Goal: Task Accomplishment & Management: Manage account settings

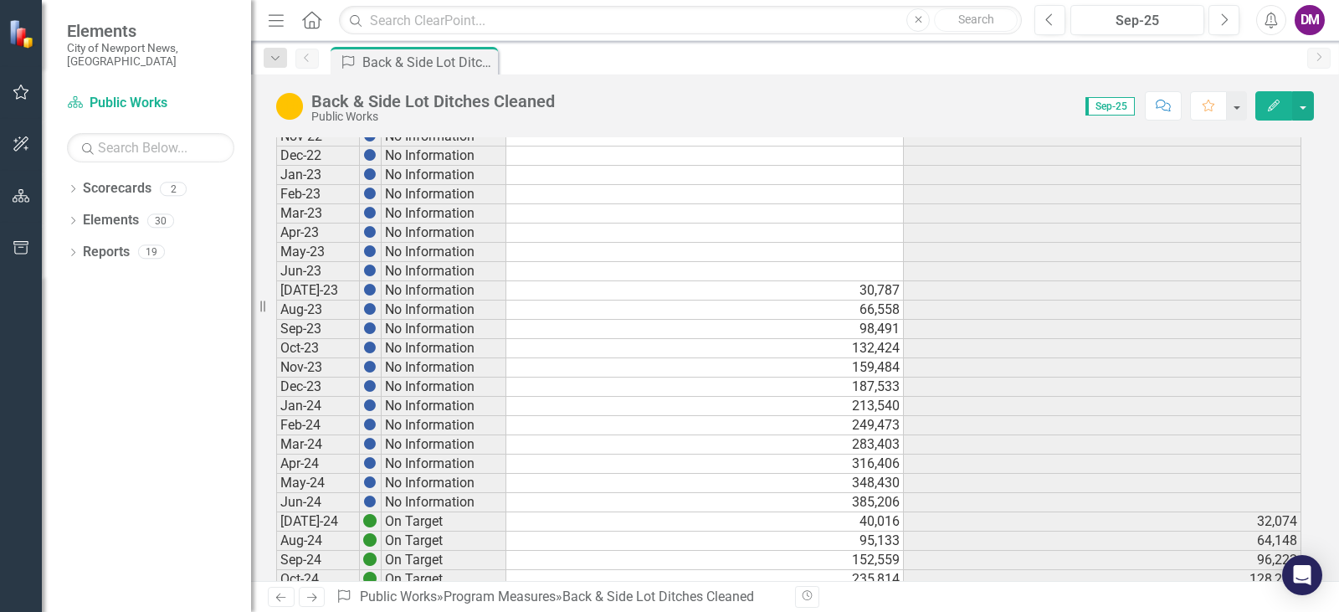
scroll to position [1002, 0]
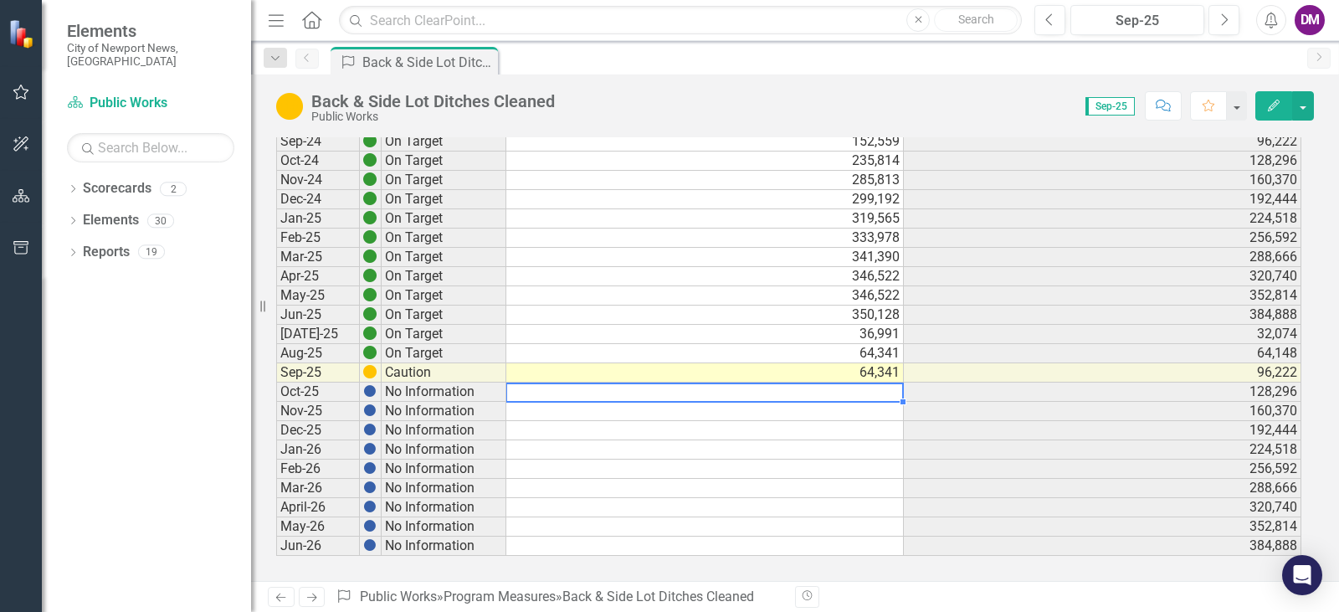
click at [849, 387] on td at bounding box center [705, 391] width 398 height 19
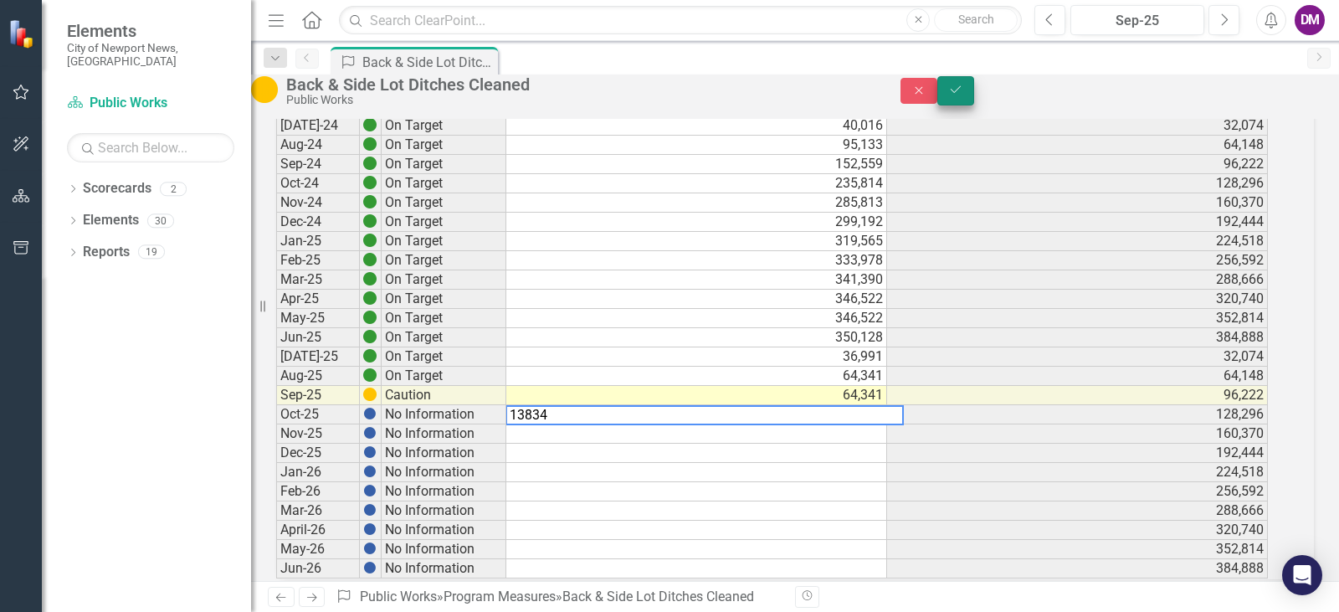
type textarea "13834"
click at [974, 93] on button "Save" at bounding box center [955, 90] width 37 height 29
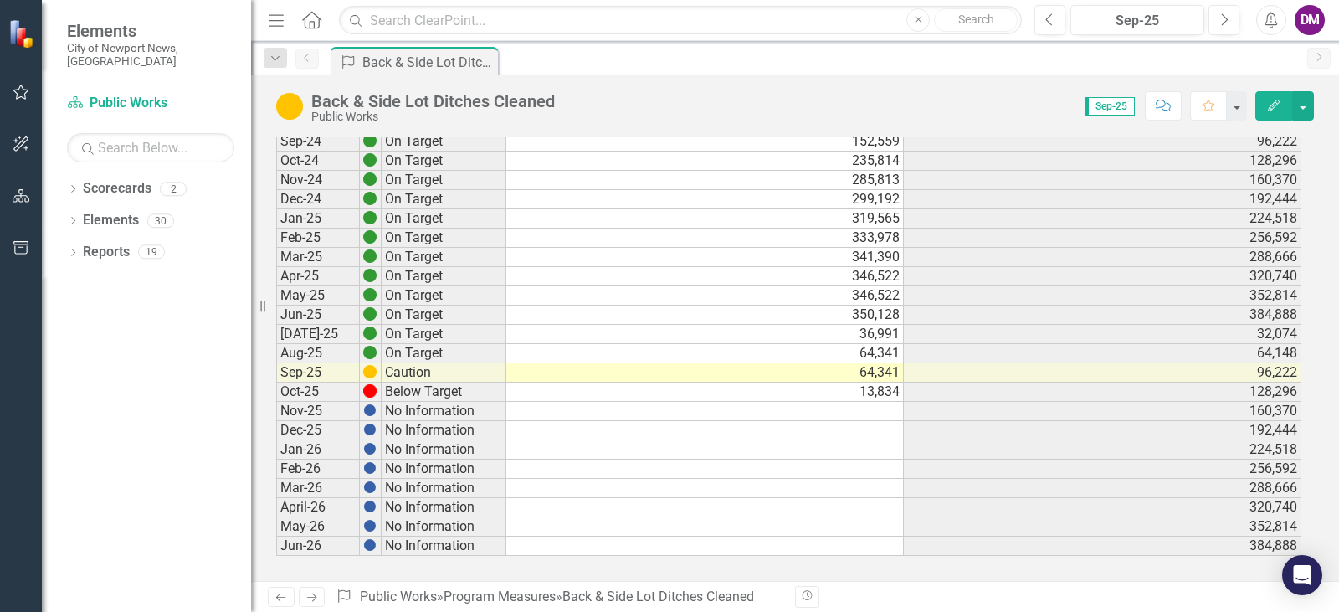
click at [871, 392] on td "13,834" at bounding box center [705, 391] width 398 height 19
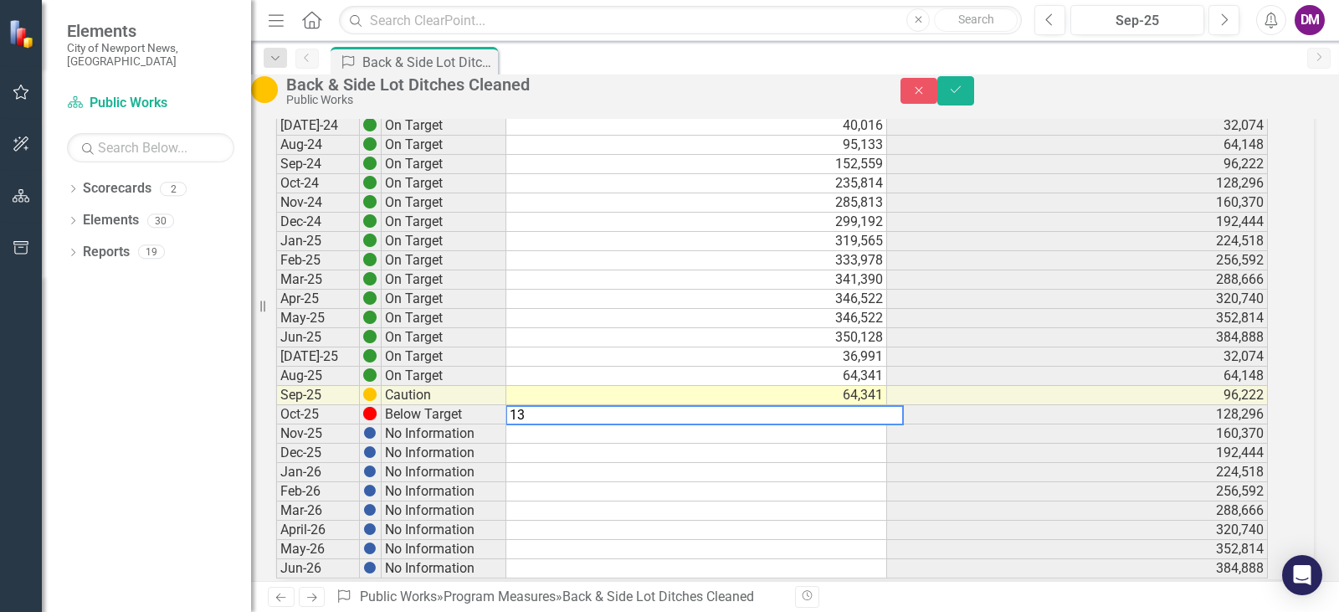
type textarea "1"
type textarea "78175"
click at [974, 90] on button "Save" at bounding box center [955, 90] width 37 height 29
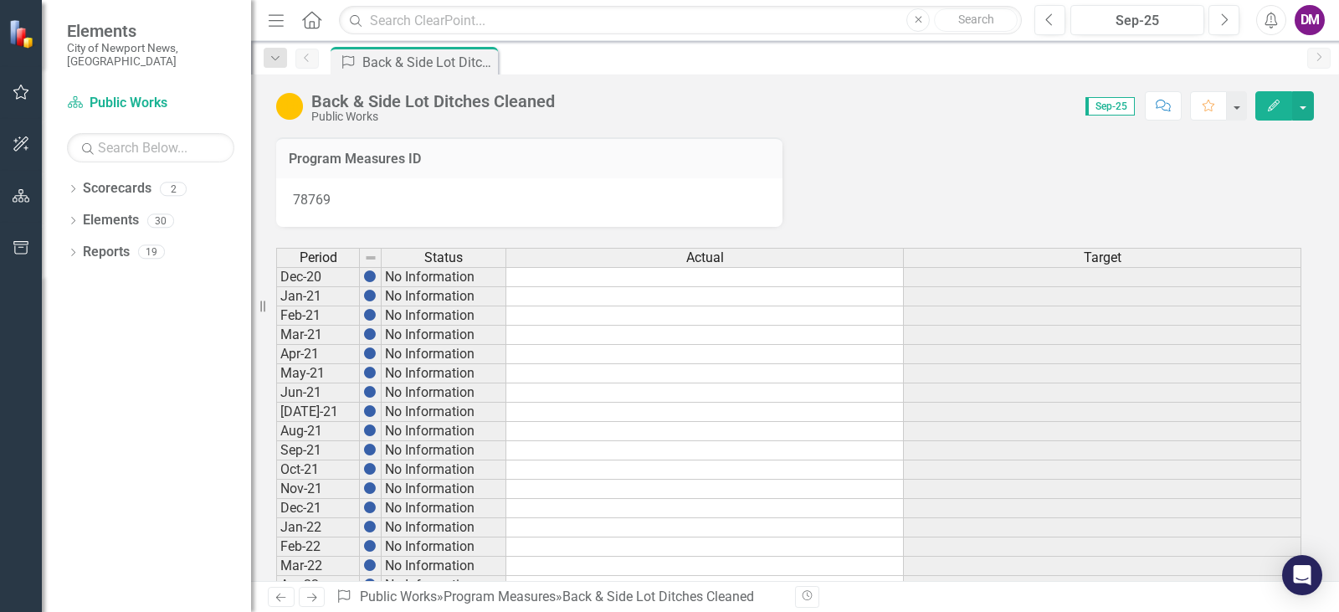
scroll to position [887, 0]
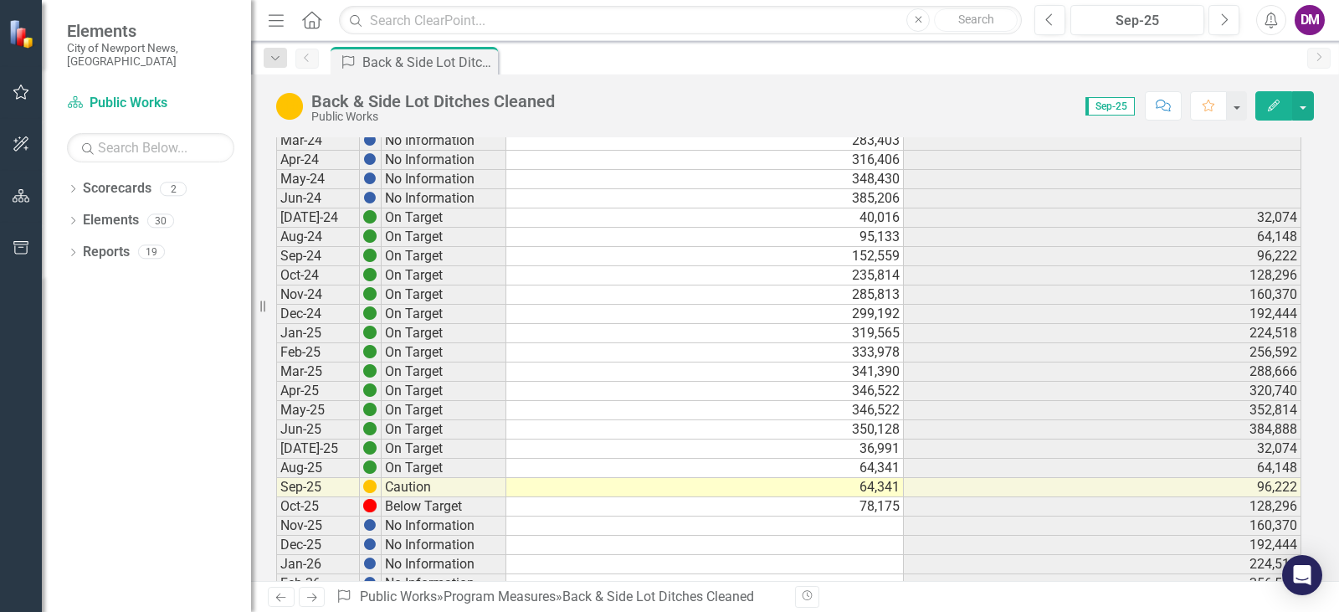
click at [871, 483] on td "64,341" at bounding box center [705, 487] width 398 height 19
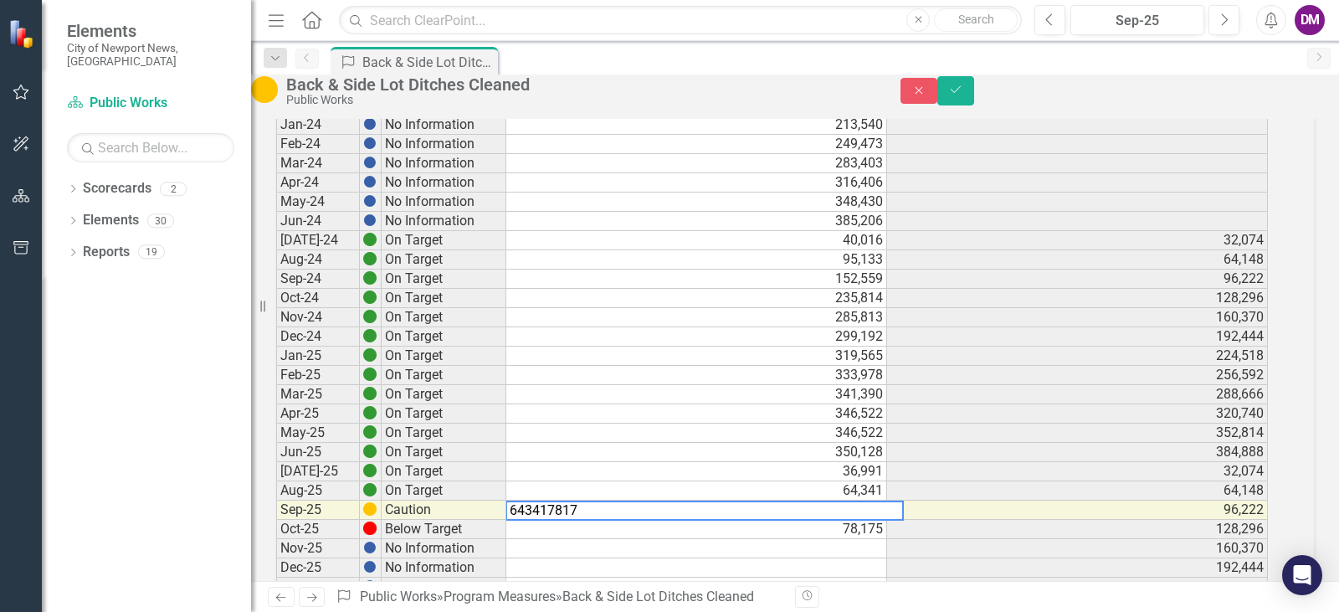
type textarea "6434178175"
drag, startPoint x: 623, startPoint y: 534, endPoint x: 471, endPoint y: 531, distance: 152.3
click at [505, 547] on div "Period Status Actual Target Dec-20 No Information Jan-21 No Information Feb-21 …" at bounding box center [772, 38] width 992 height 1310
click at [886, 539] on td "78,175" at bounding box center [696, 529] width 381 height 19
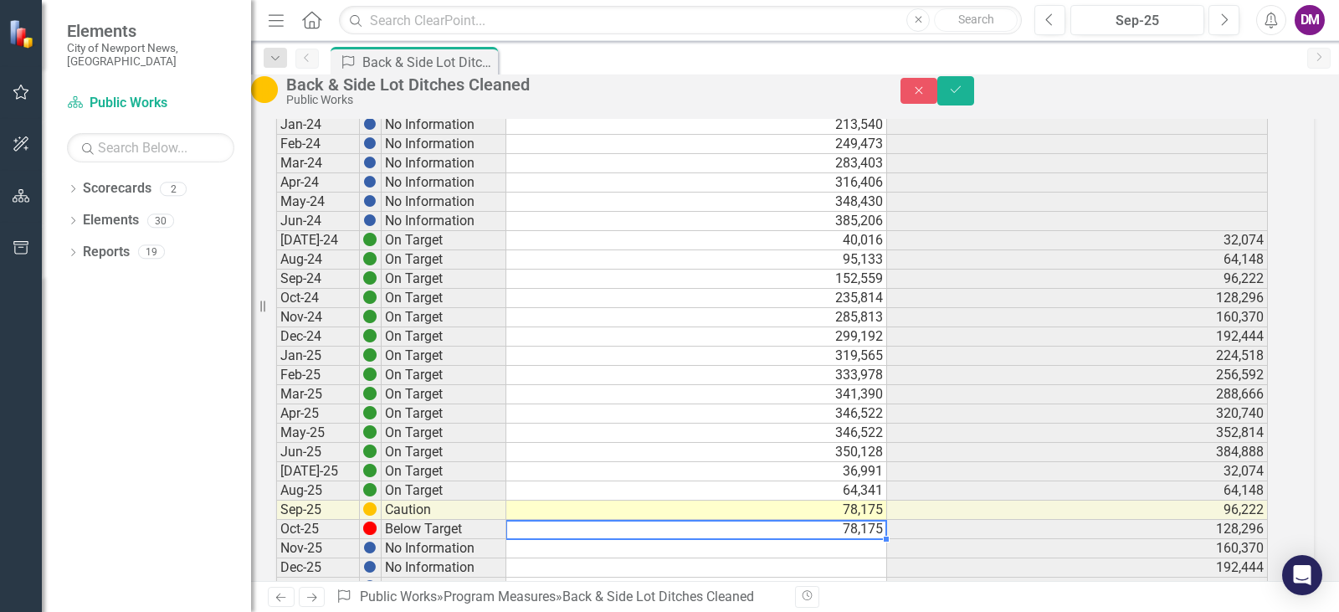
click at [886, 539] on td "78,175" at bounding box center [696, 529] width 381 height 19
type textarea "7"
click at [963, 95] on icon "Save" at bounding box center [955, 90] width 15 height 12
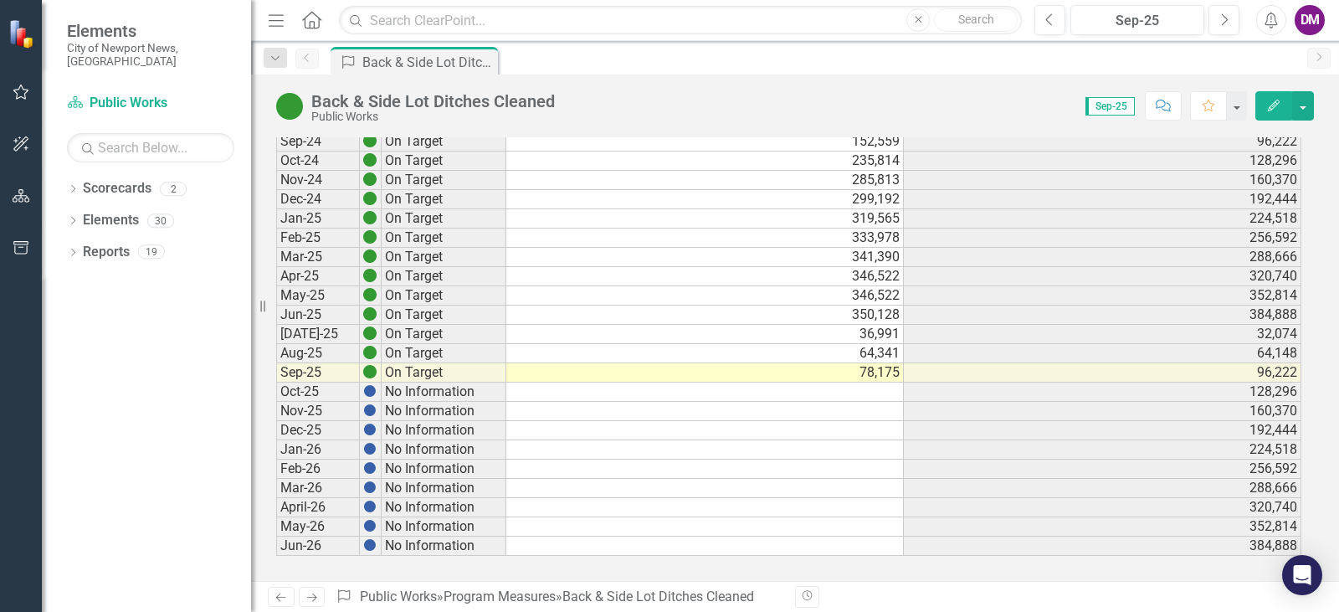
scroll to position [0, 0]
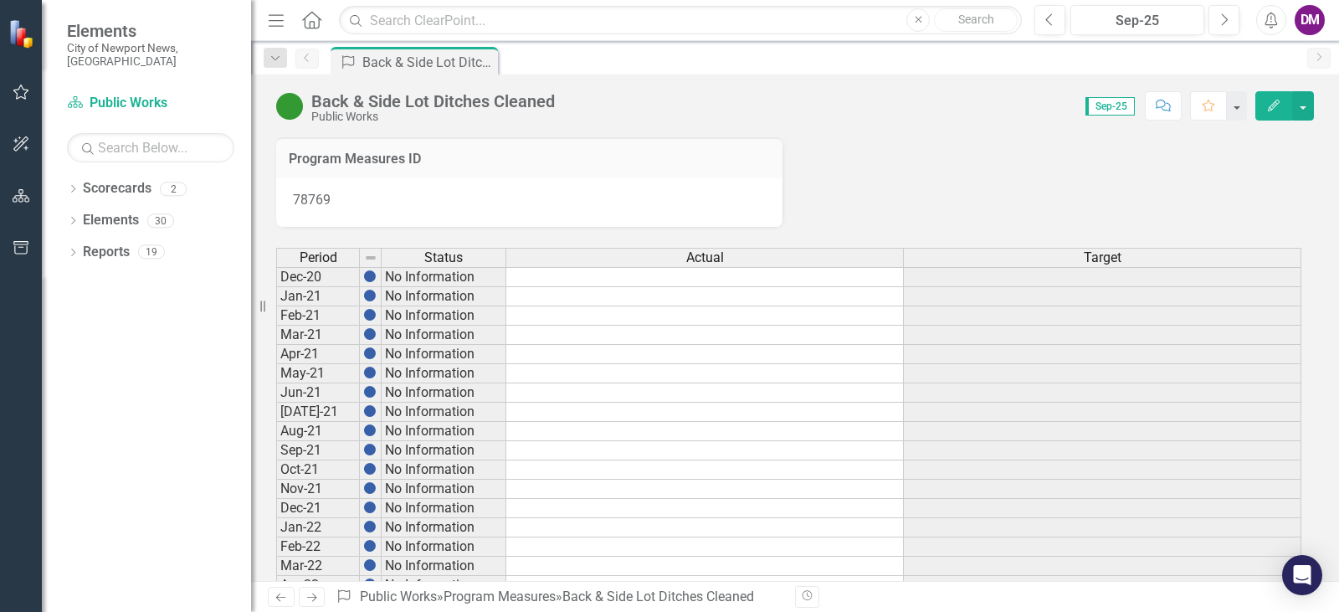
click at [308, 20] on icon "Home" at bounding box center [311, 20] width 22 height 18
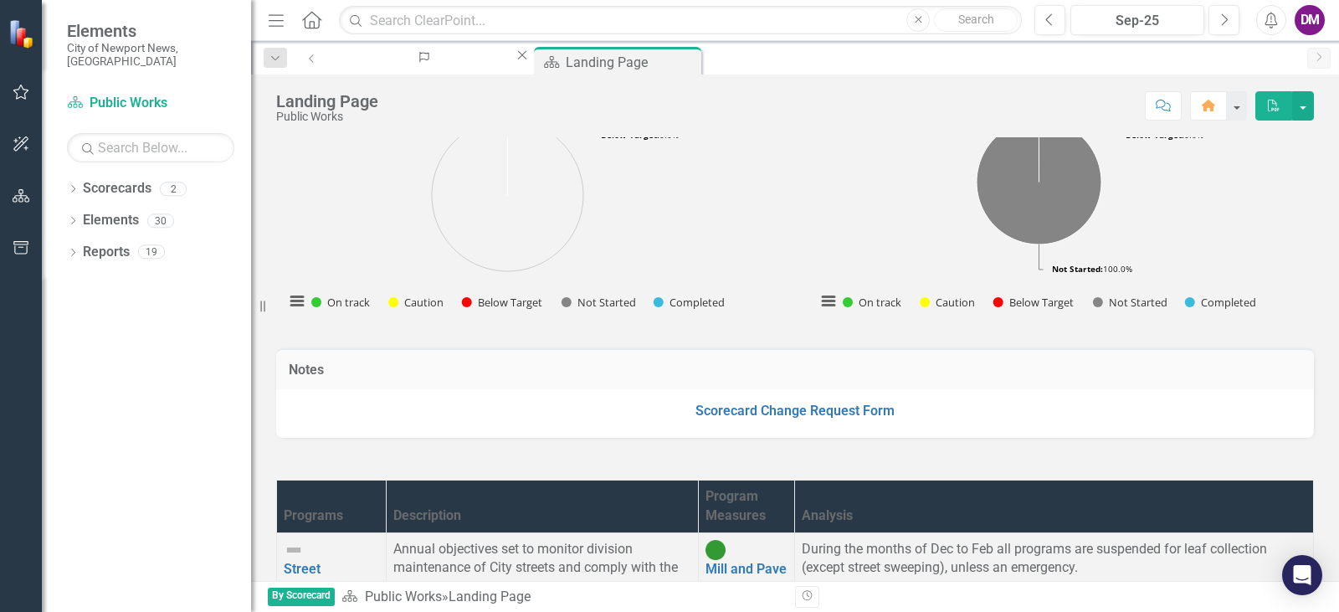
scroll to position [588, 0]
